Goal: Information Seeking & Learning: Learn about a topic

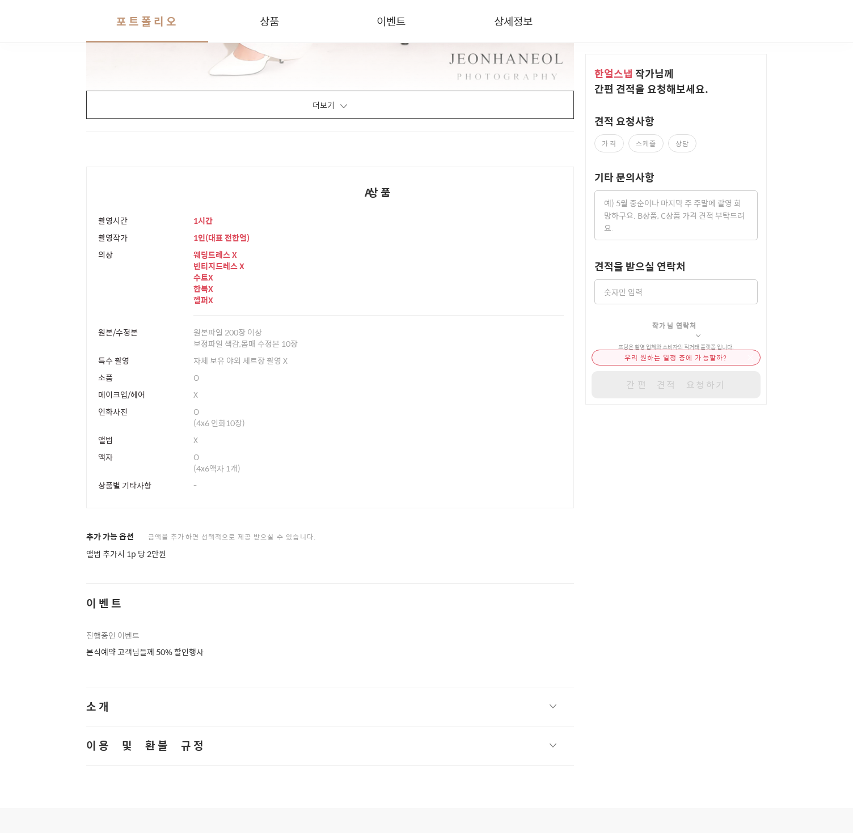
scroll to position [2582, 0]
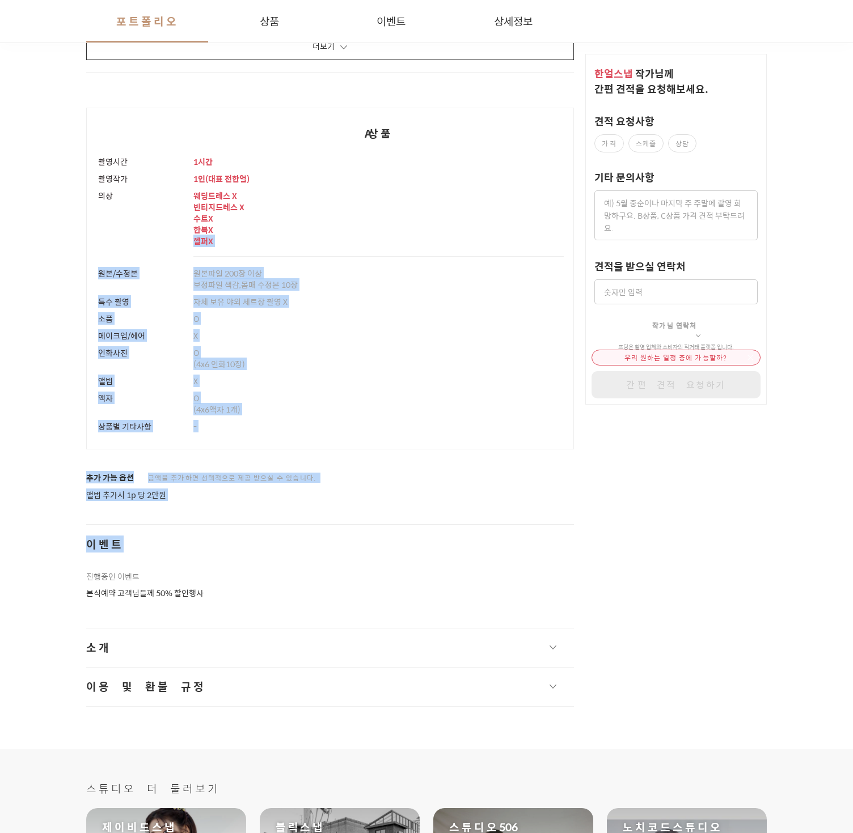
drag, startPoint x: 231, startPoint y: 234, endPoint x: 265, endPoint y: 559, distance: 326.6
click at [265, 559] on div "이벤트 진행중인 이벤트 본식예약 고객님들께 50% 할인행사" at bounding box center [330, 561] width 488 height 75
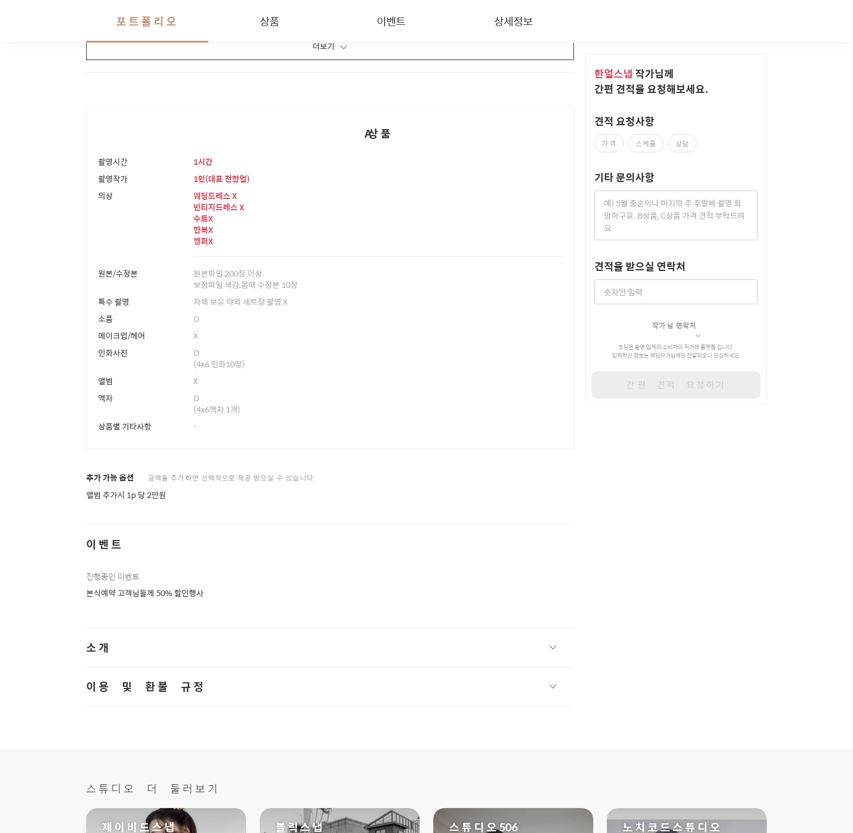
click at [266, 644] on button "소개" at bounding box center [330, 648] width 488 height 39
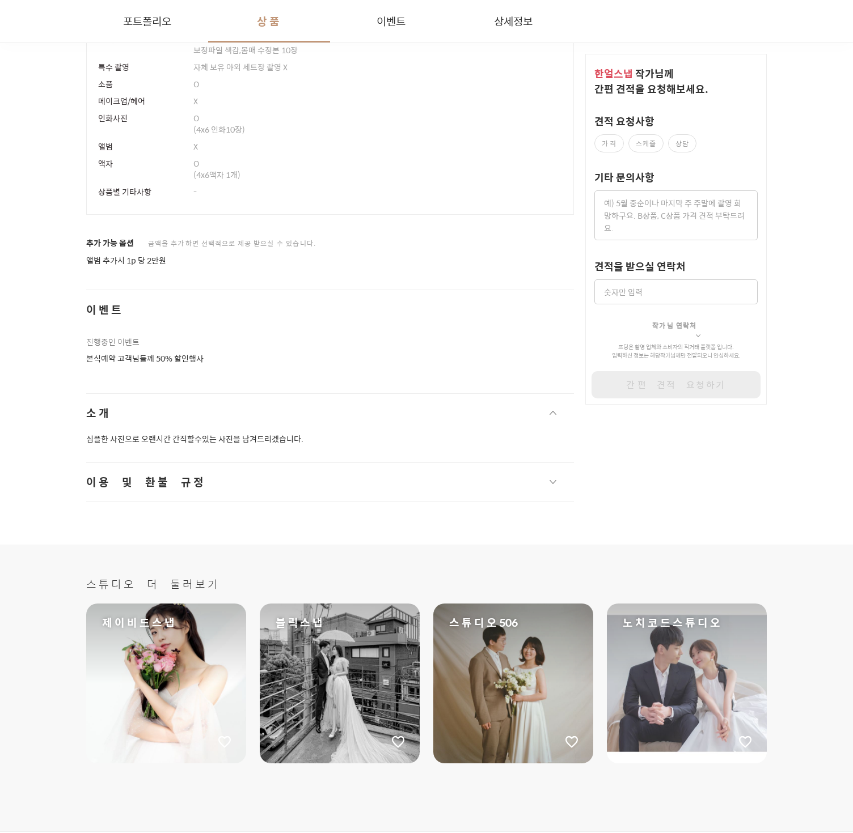
scroll to position [2882, 0]
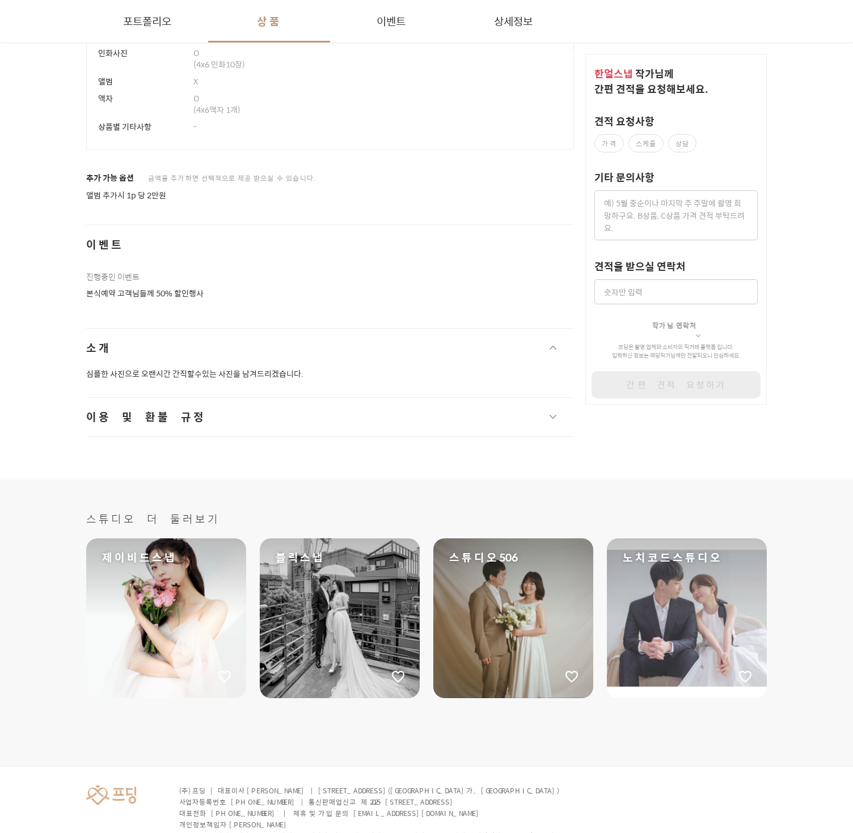
click at [225, 426] on button "이용 및 환불 규정" at bounding box center [330, 417] width 488 height 39
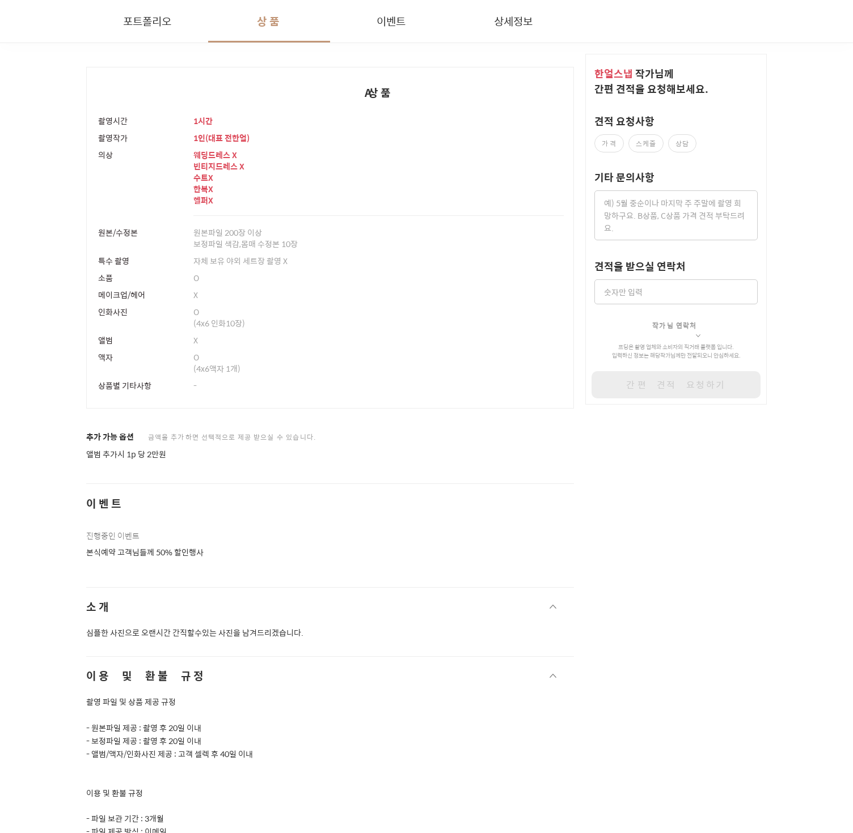
scroll to position [2616, 0]
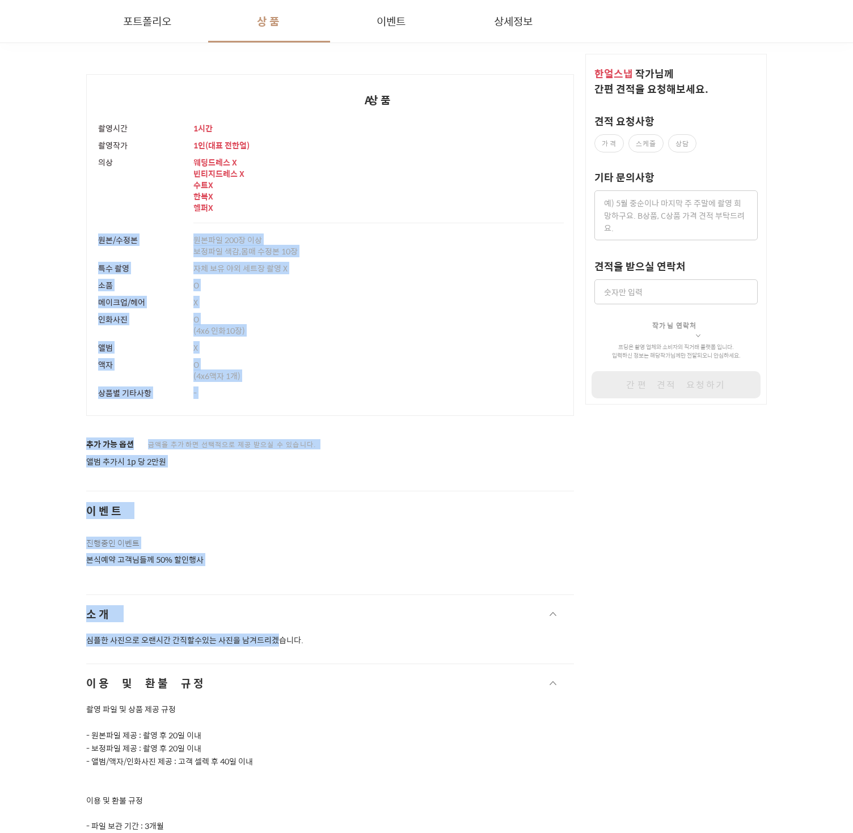
drag, startPoint x: 281, startPoint y: 346, endPoint x: 281, endPoint y: 636, distance: 290.2
click at [281, 636] on p "심플한 사진으로 오랜시간 간직할수있는 사진을 남겨드리겠습니다." at bounding box center [330, 640] width 488 height 13
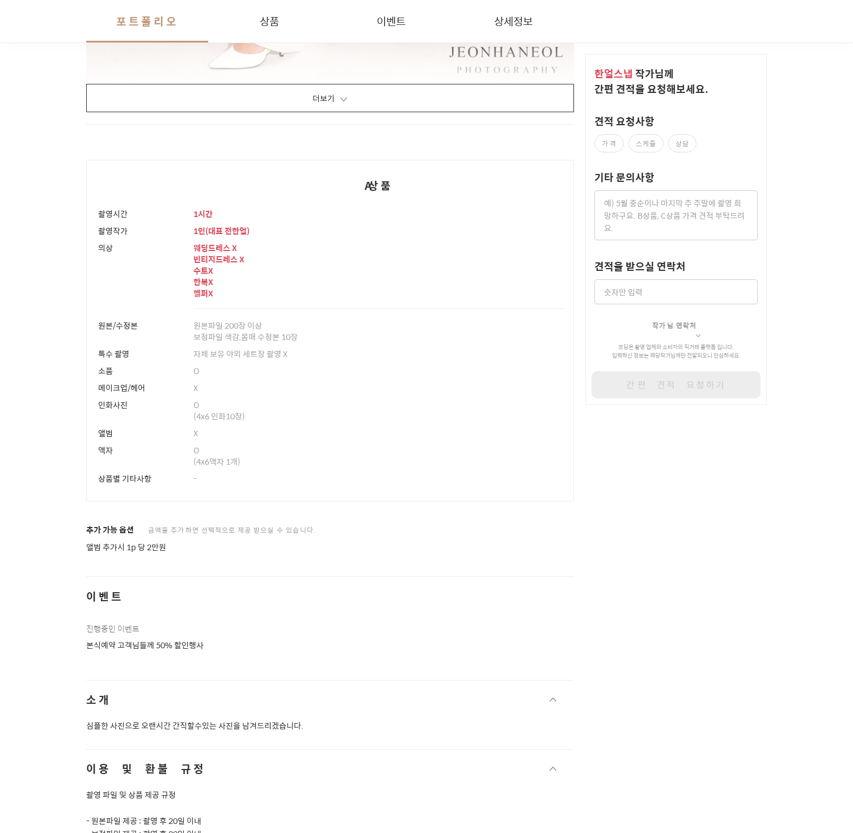
scroll to position [2529, 0]
click at [376, 490] on td "-" at bounding box center [378, 487] width 389 height 32
drag, startPoint x: 385, startPoint y: 529, endPoint x: 386, endPoint y: 539, distance: 9.1
click at [386, 539] on div "추가 가능 옵션 금액을 추가하면 선택적으로 제공 받으실 수 있습니다. 앨범 추가시 1p 당 2만원" at bounding box center [330, 539] width 488 height 29
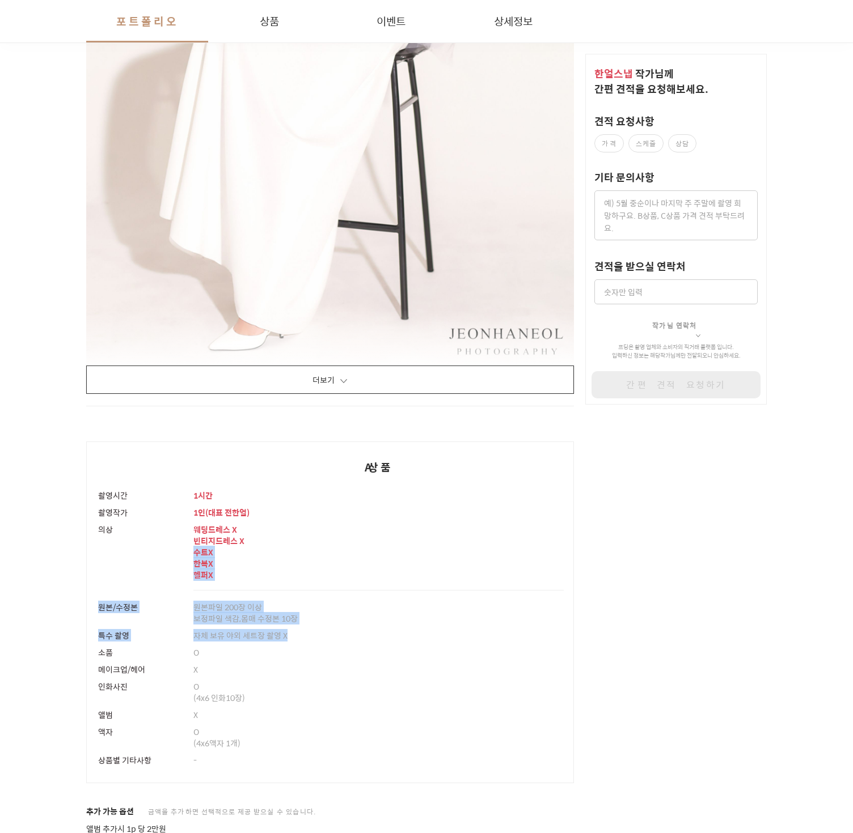
drag, startPoint x: 386, startPoint y: 539, endPoint x: 386, endPoint y: 658, distance: 119.0
click at [386, 658] on tbody "촬영시간 1시간 촬영작가 1 인 ( 대표 전한얼 ) 의상 웨딩드레스 X 빈티지드레스 X 수트 X 한복 X 헬퍼 X 원본/수정본 원본파일 200…" at bounding box center [330, 635] width 487 height 296
click at [386, 658] on div "O" at bounding box center [378, 652] width 370 height 17
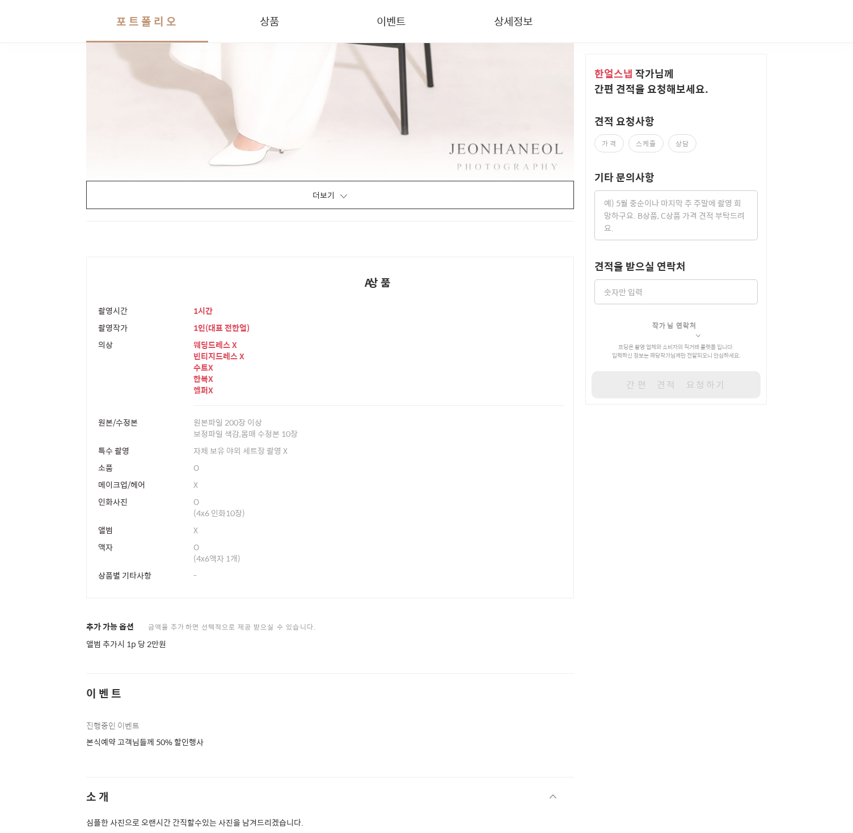
scroll to position [2556, 0]
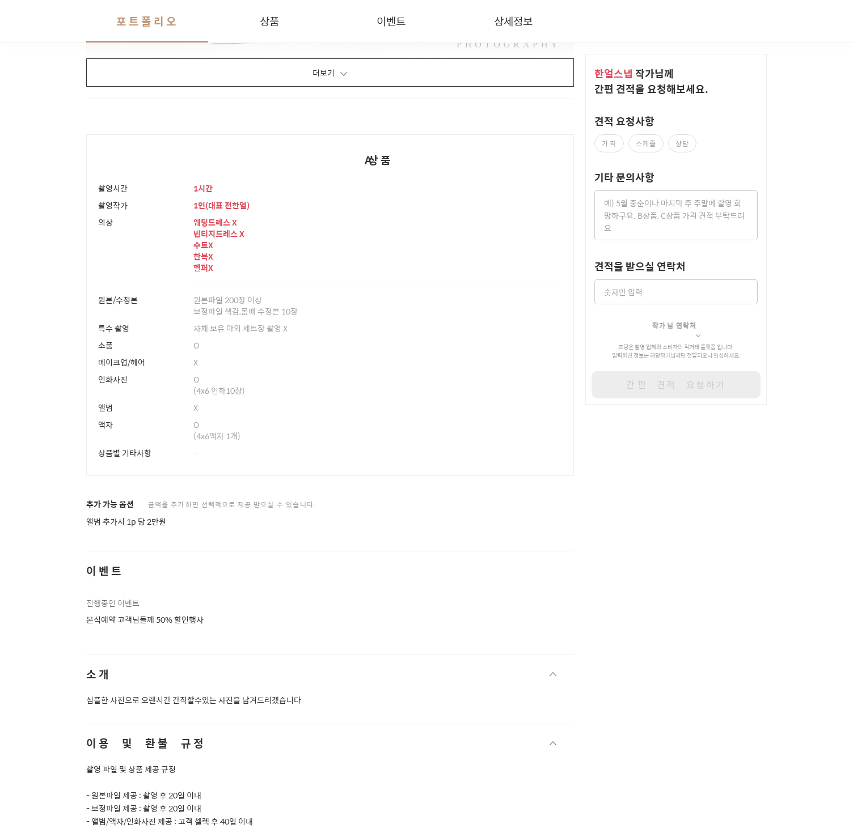
click at [386, 658] on button "소개" at bounding box center [330, 674] width 488 height 39
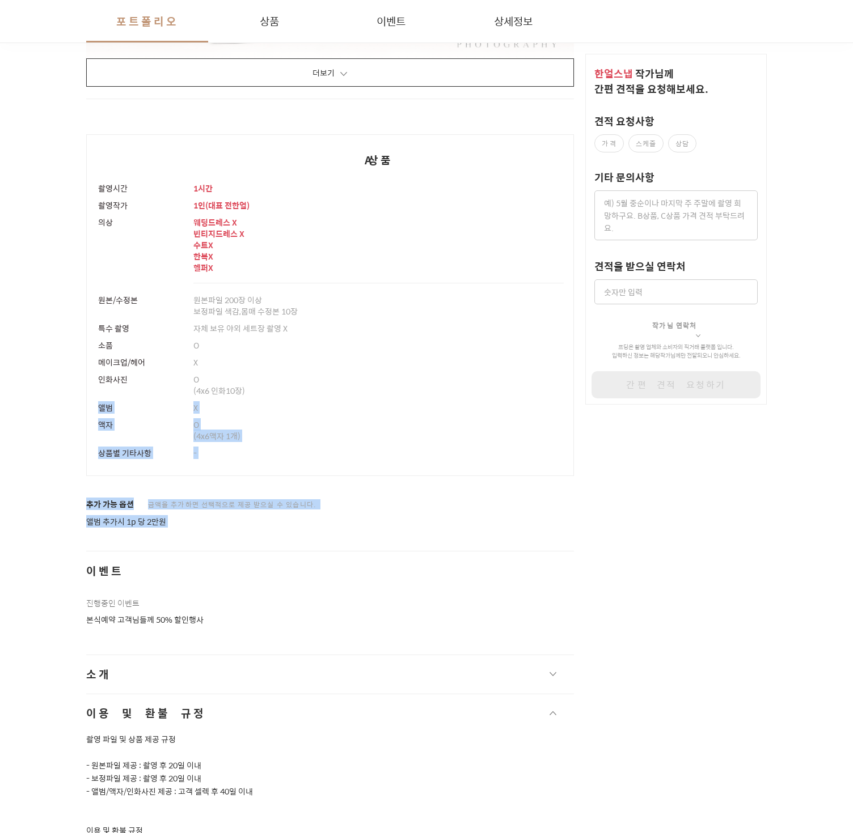
drag, startPoint x: 353, startPoint y: 444, endPoint x: 353, endPoint y: 389, distance: 54.4
click at [353, 389] on div "O (4x6 인화10장)" at bounding box center [378, 385] width 370 height 28
